Goal: Communication & Community: Participate in discussion

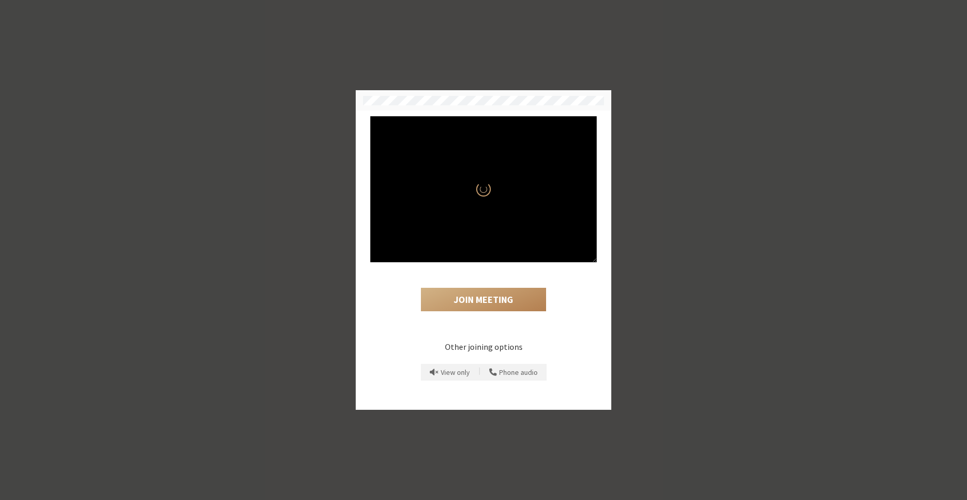
click at [620, 281] on div "Join Meeting Other joining options View only | Phone audio" at bounding box center [483, 250] width 967 height 500
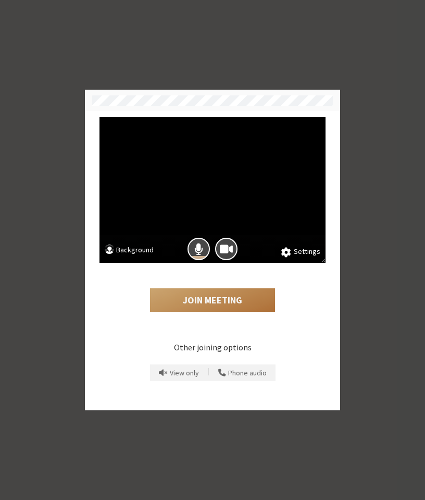
click at [197, 294] on button "Join Meeting" at bounding box center [212, 300] width 125 height 24
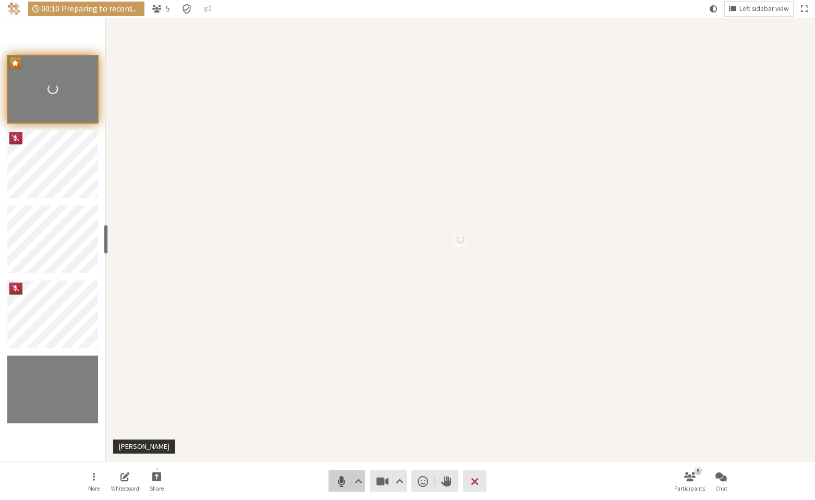
click at [347, 484] on span "Mute (Alt+A)" at bounding box center [341, 481] width 15 height 15
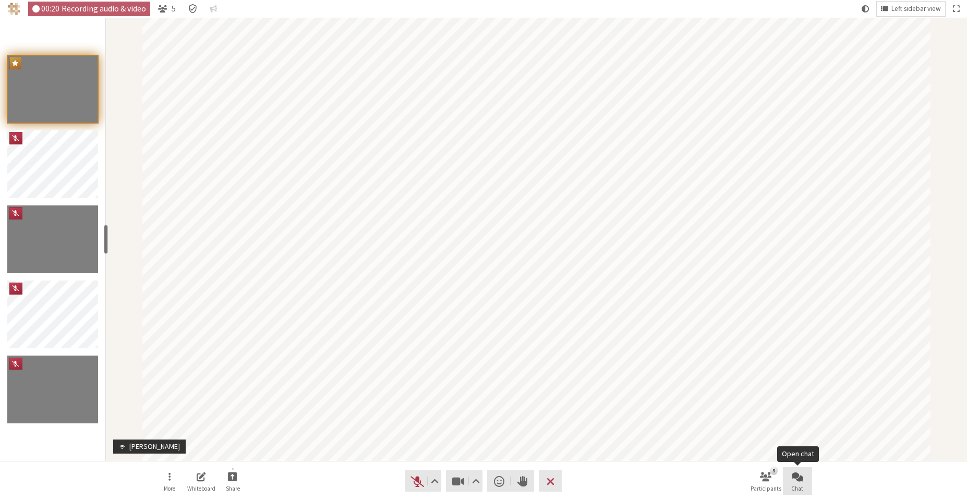
click at [802, 473] on span "Open chat" at bounding box center [796, 476] width 11 height 12
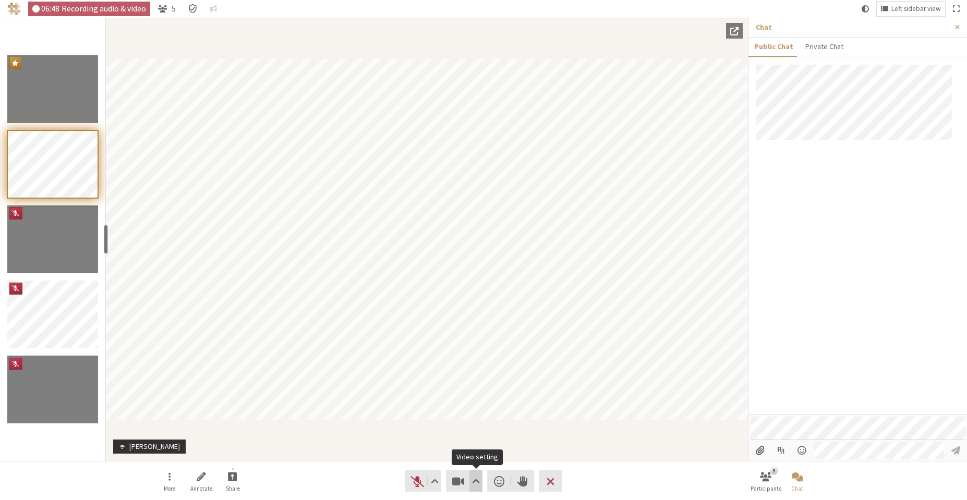
click at [477, 474] on span "Video setting" at bounding box center [476, 481] width 8 height 15
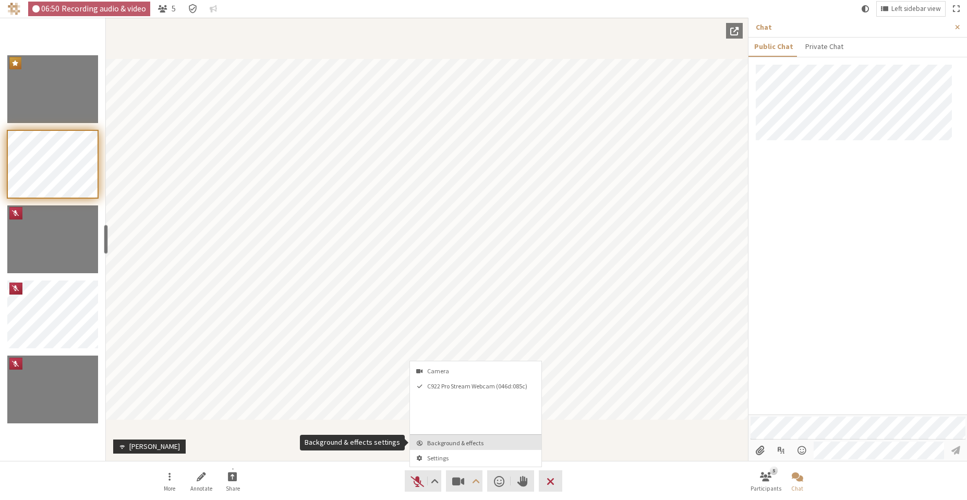
click at [478, 445] on span "Background & effects" at bounding box center [481, 443] width 109 height 7
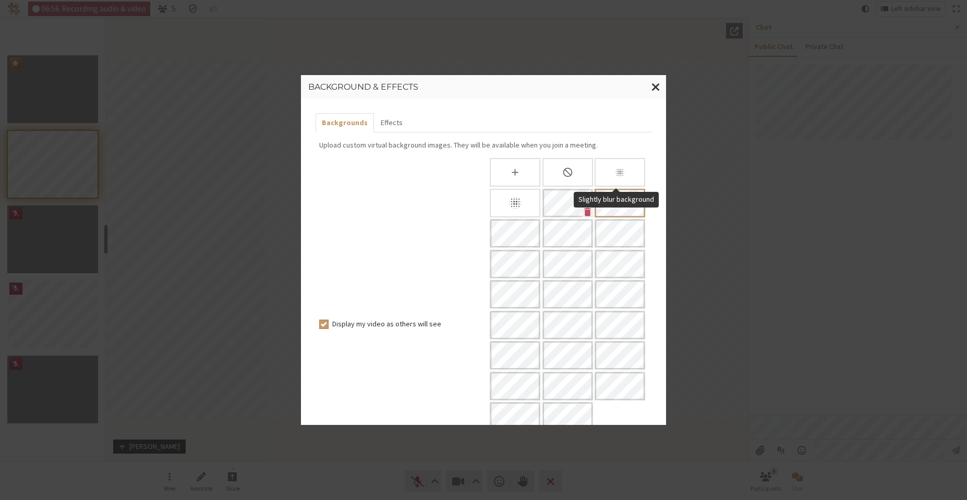
click at [606, 178] on div "Slightly blur background" at bounding box center [619, 172] width 51 height 29
click at [652, 88] on span "Close modal" at bounding box center [655, 86] width 9 height 13
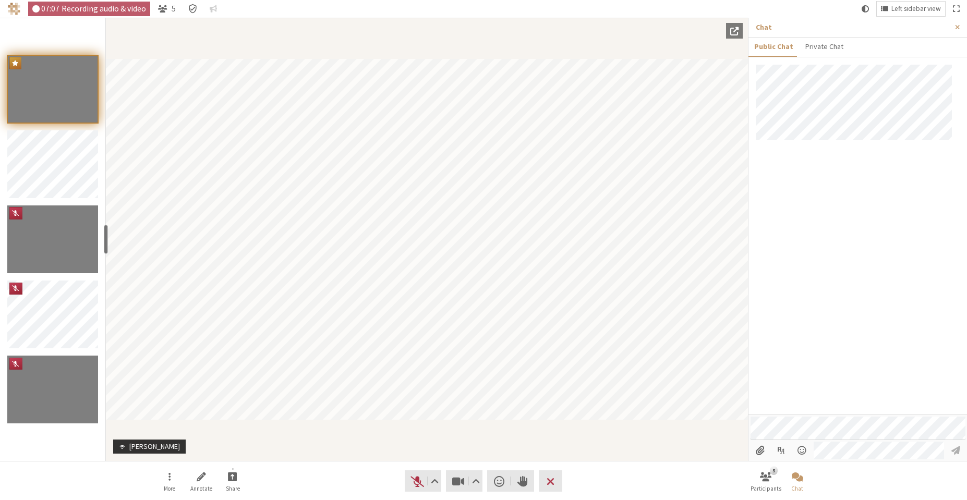
click at [842, 220] on div at bounding box center [857, 240] width 218 height 350
